Goal: Find specific page/section: Find specific page/section

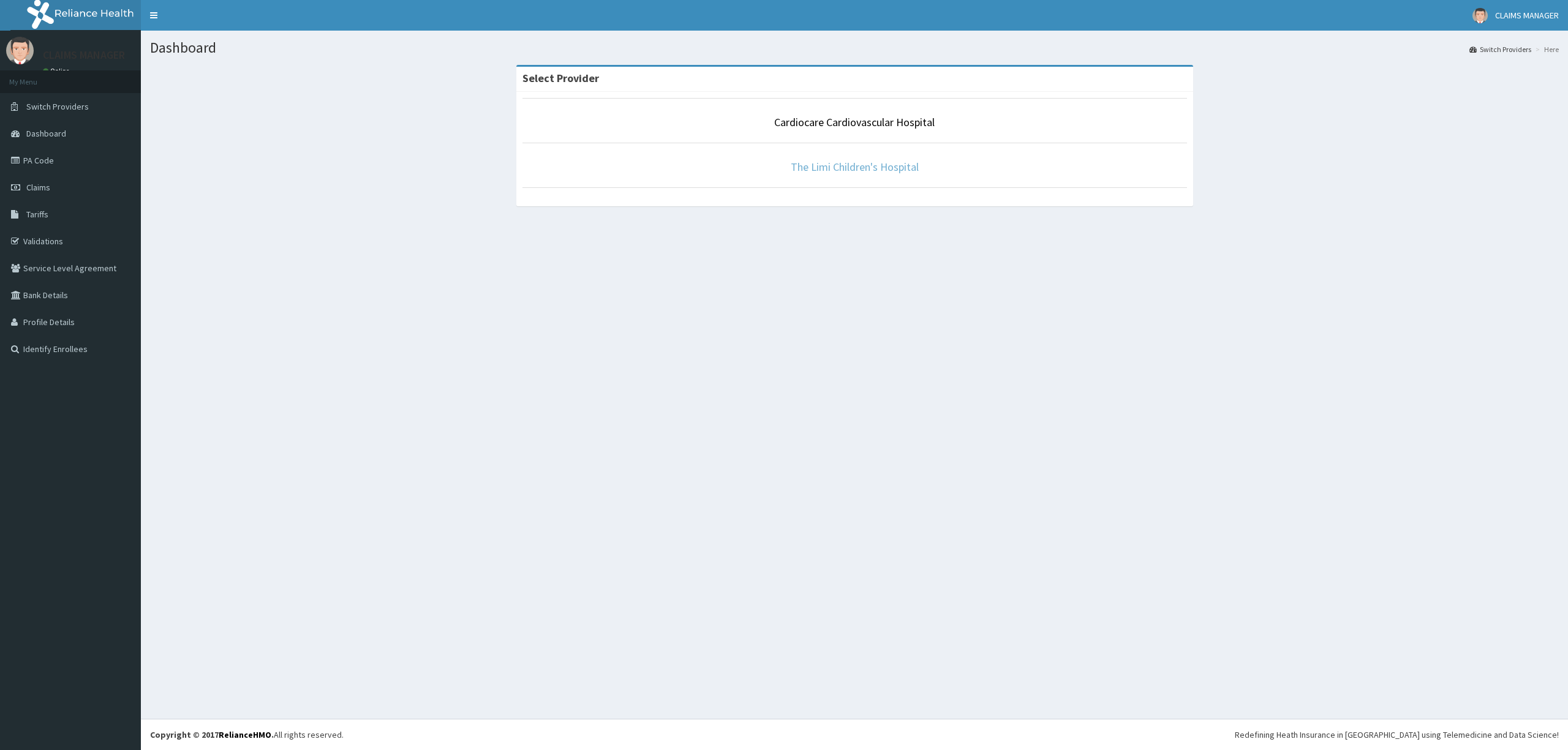
click at [814, 172] on link "The Limi Children's Hospital" at bounding box center [855, 167] width 128 height 14
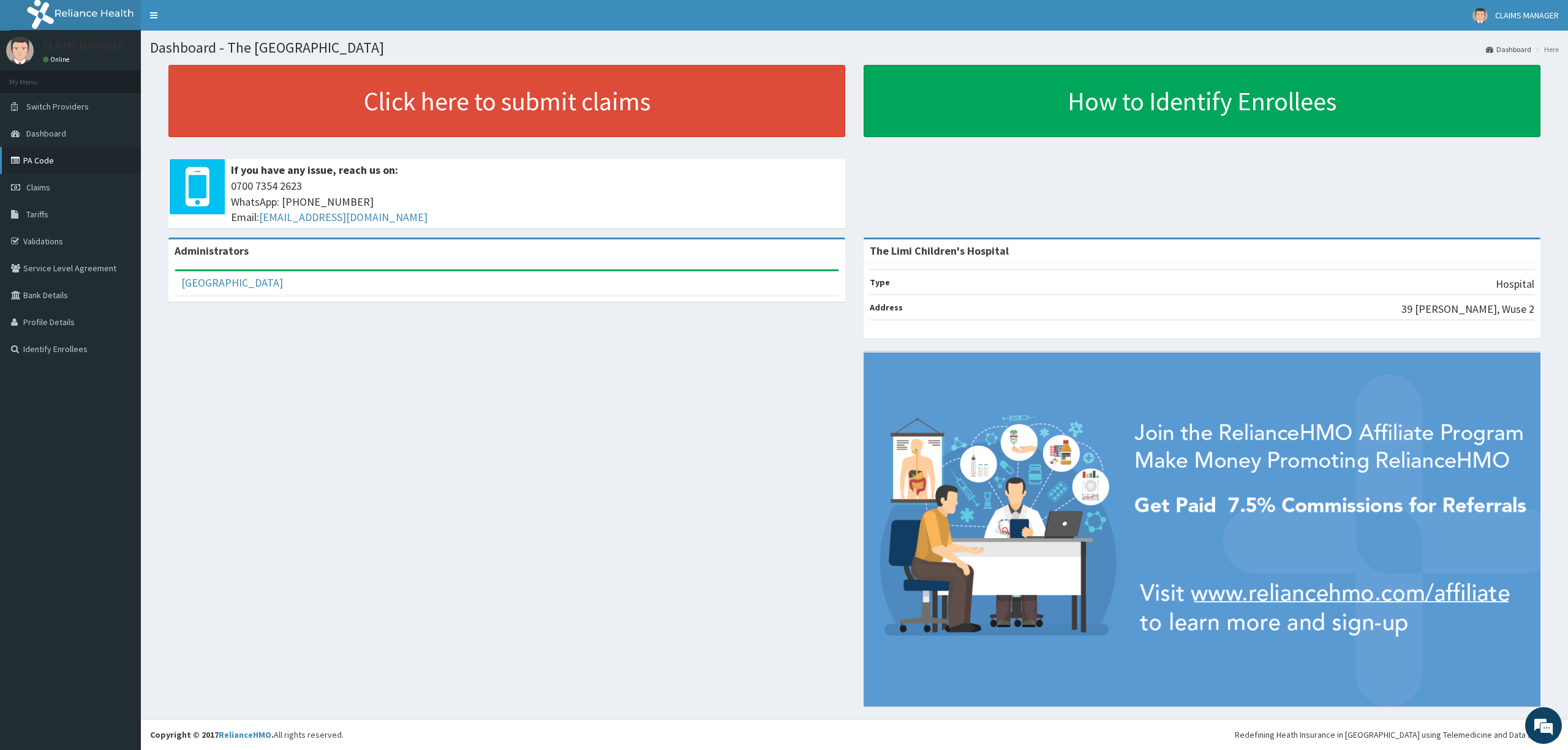
click at [65, 160] on link "PA Code" at bounding box center [70, 160] width 141 height 27
